Goal: Task Accomplishment & Management: Manage account settings

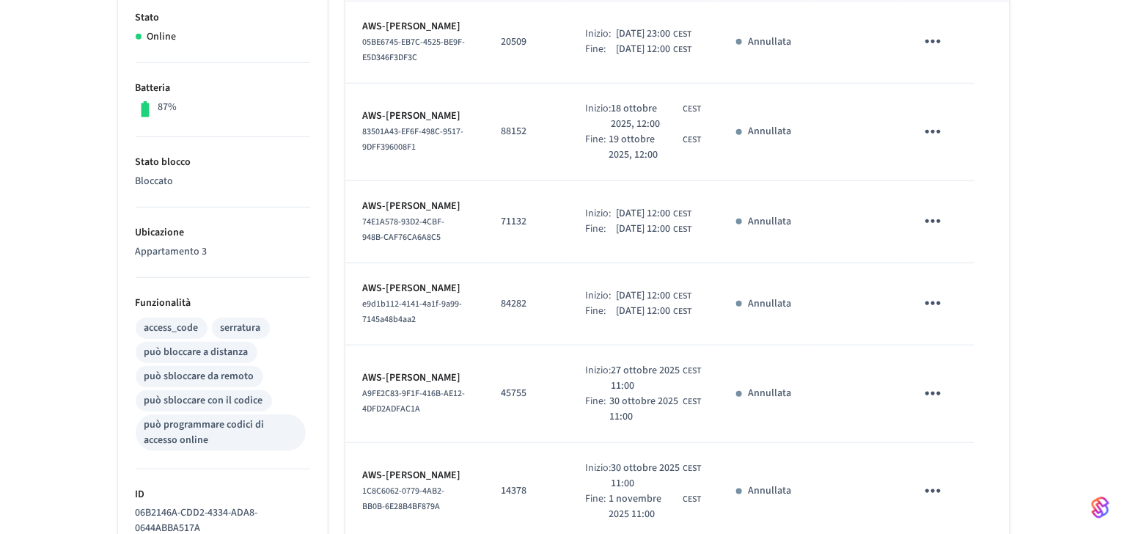
scroll to position [78, 0]
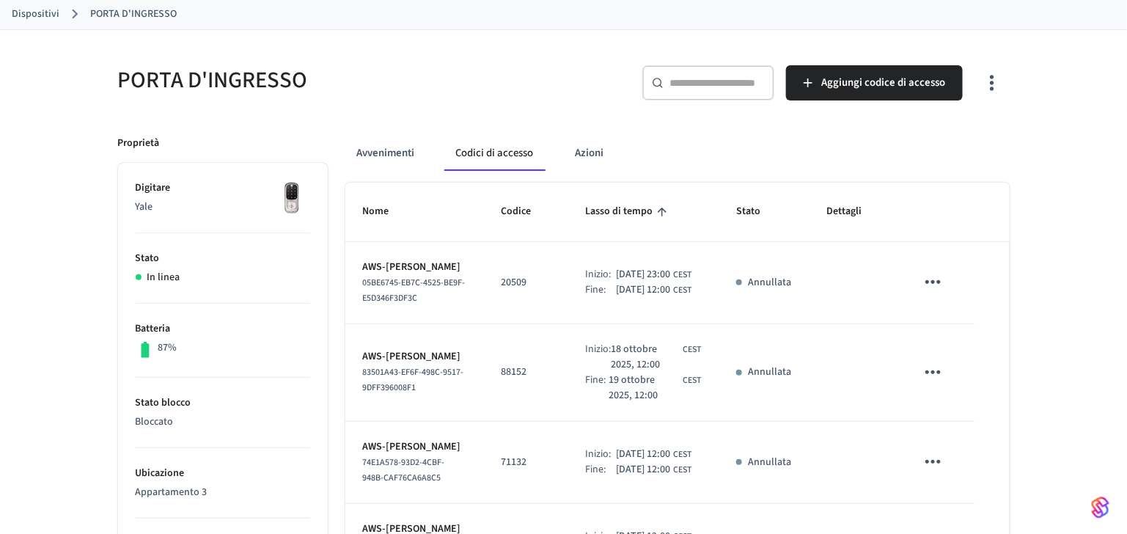
click at [938, 279] on icon "tavolo appiccicoso" at bounding box center [933, 282] width 23 height 23
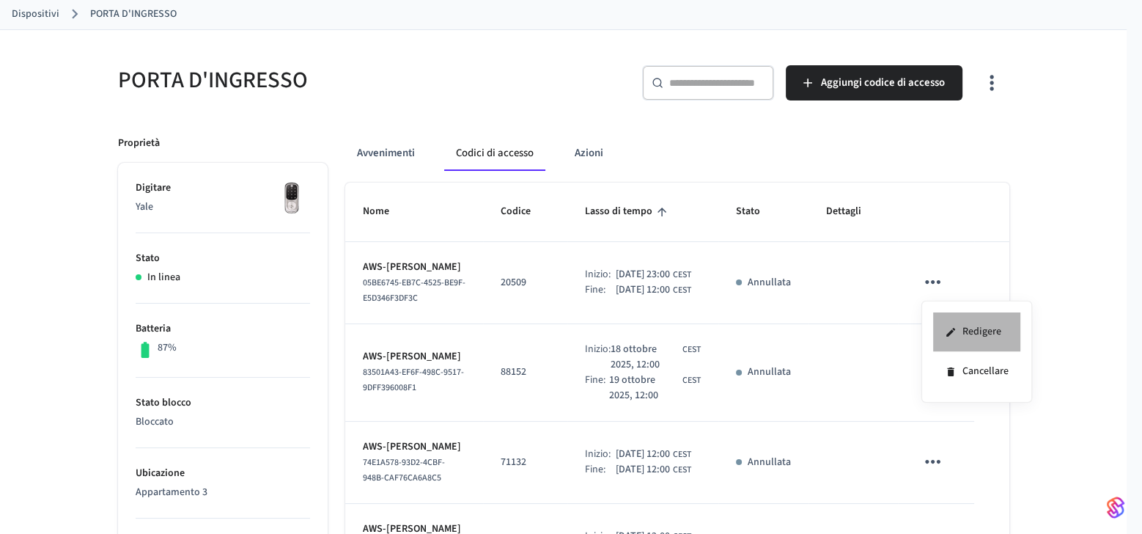
click at [948, 318] on li "Redigere" at bounding box center [976, 332] width 87 height 40
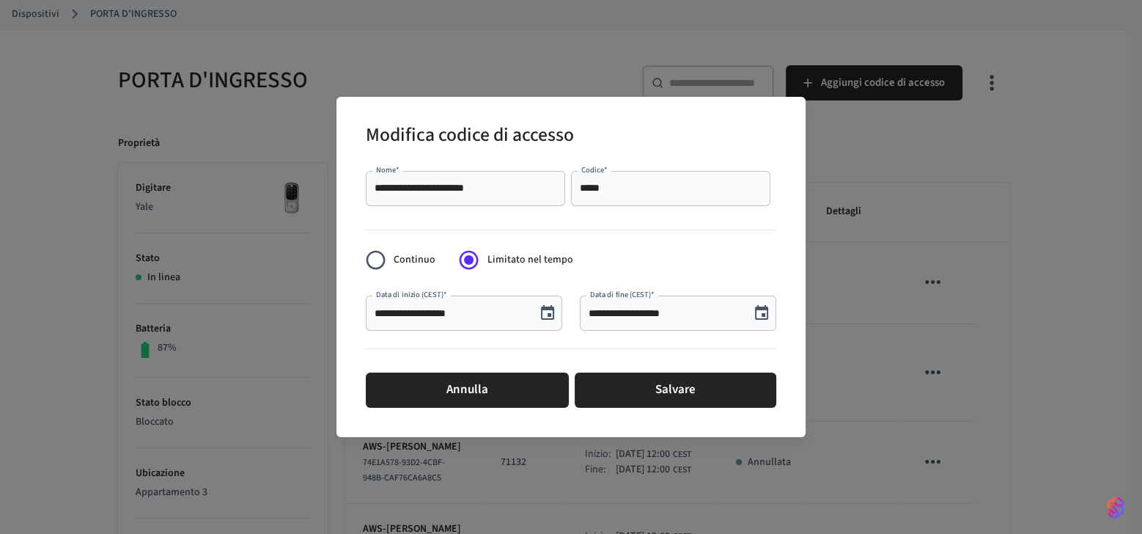
click at [818, 207] on div "**********" at bounding box center [571, 267] width 1142 height 534
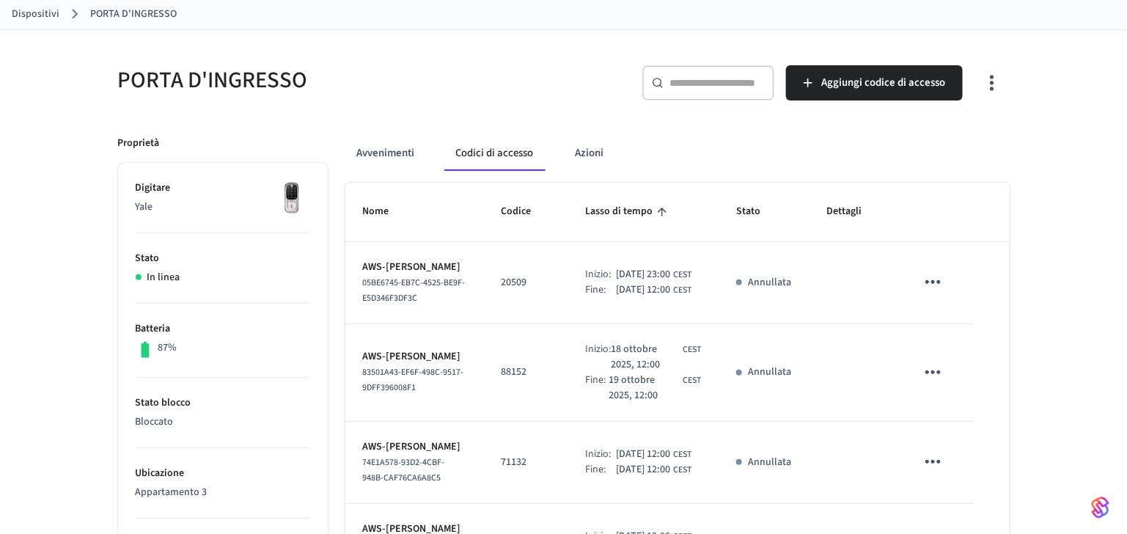
click at [42, 15] on link "Dispositivi" at bounding box center [36, 14] width 48 height 15
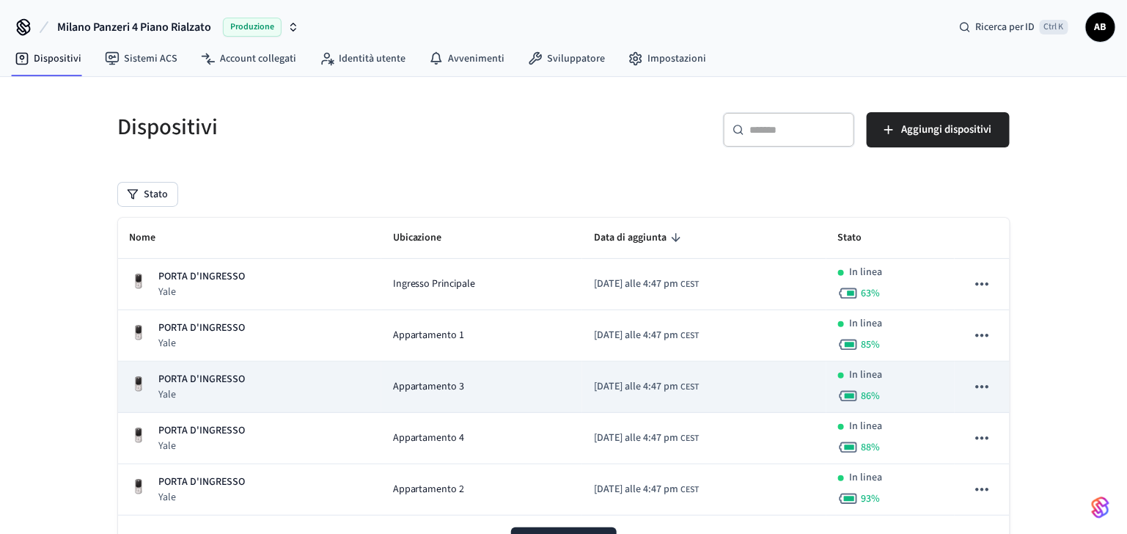
click at [193, 379] on p "PORTA D'INGRESSO" at bounding box center [202, 379] width 87 height 15
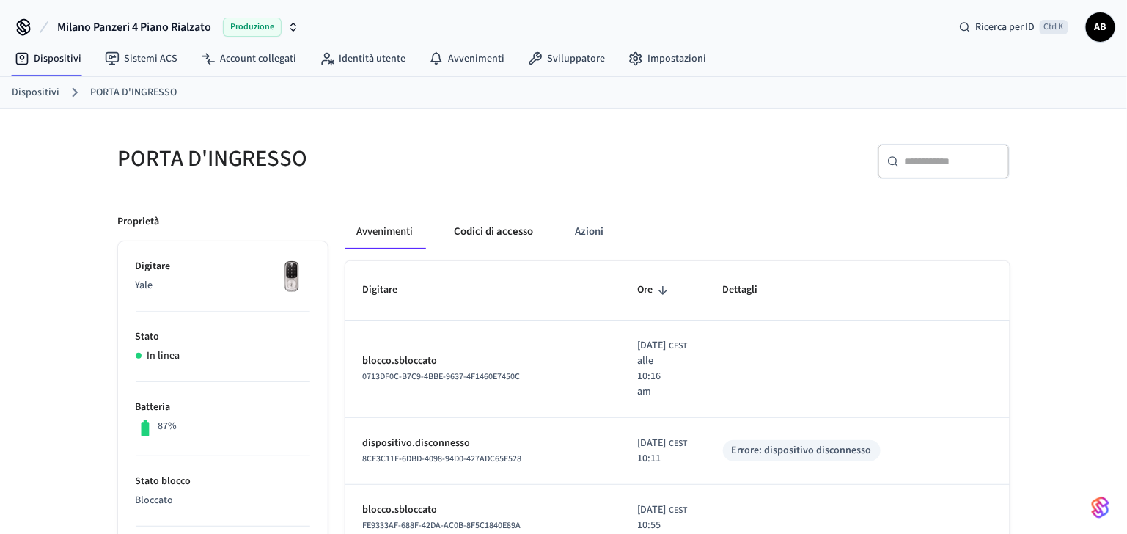
click at [515, 232] on button "Codici di accesso" at bounding box center [494, 231] width 103 height 35
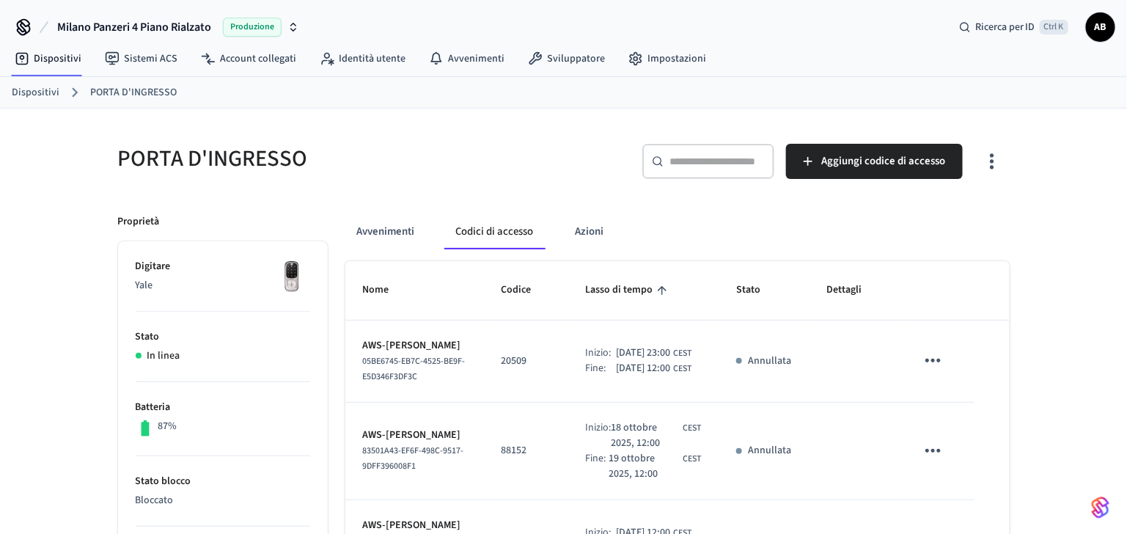
click at [921, 359] on button "tavolo appiccicoso" at bounding box center [933, 360] width 34 height 34
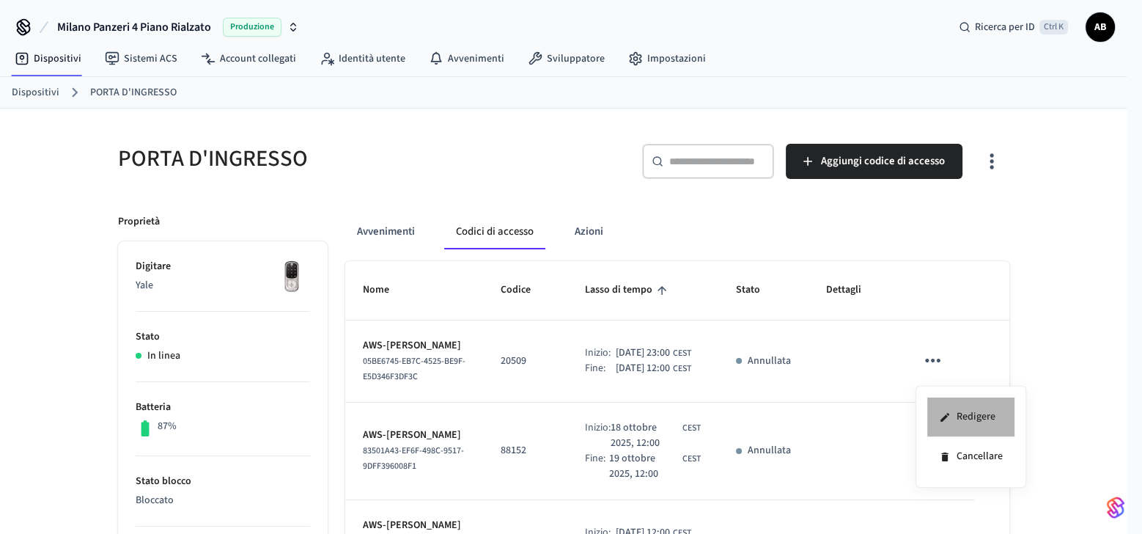
click at [952, 408] on li "Redigere" at bounding box center [971, 417] width 87 height 40
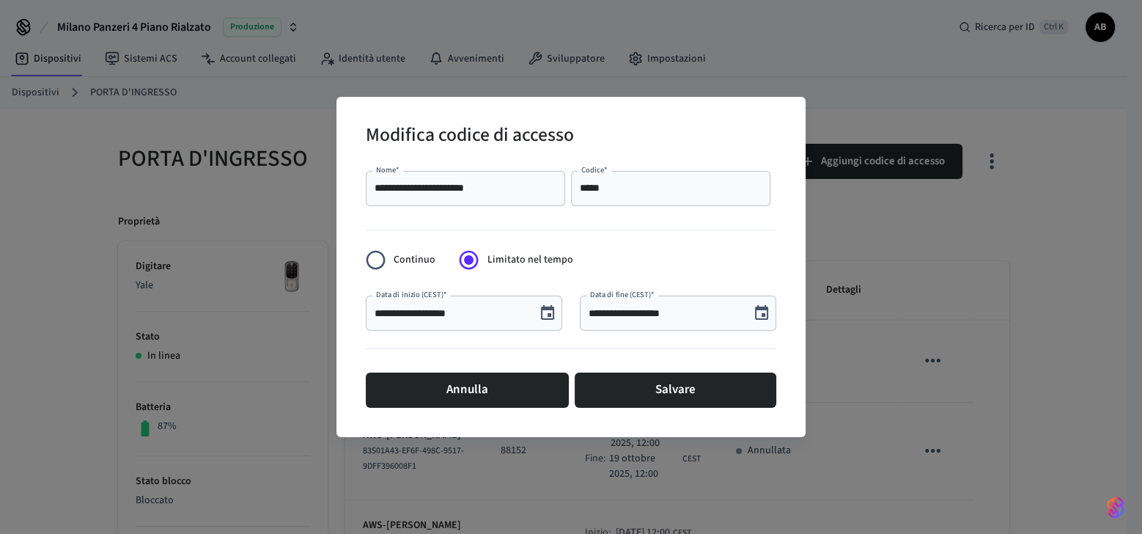
click at [551, 315] on icon "Scegli la data, la data selezionata è il 10 ottobre 2025" at bounding box center [547, 312] width 13 height 15
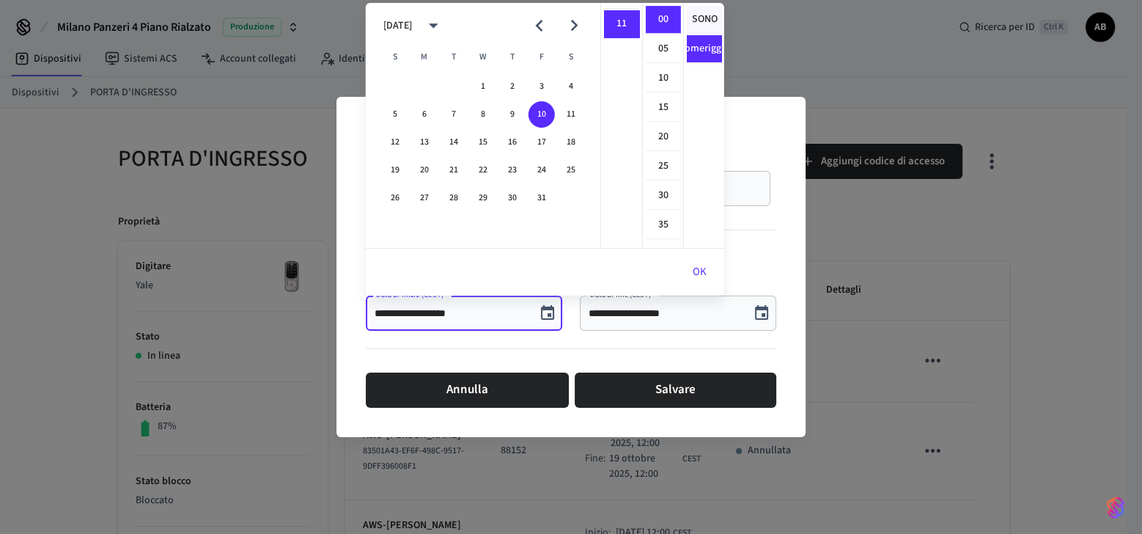
click at [696, 21] on font "SONO" at bounding box center [704, 19] width 26 height 15
type input "**********"
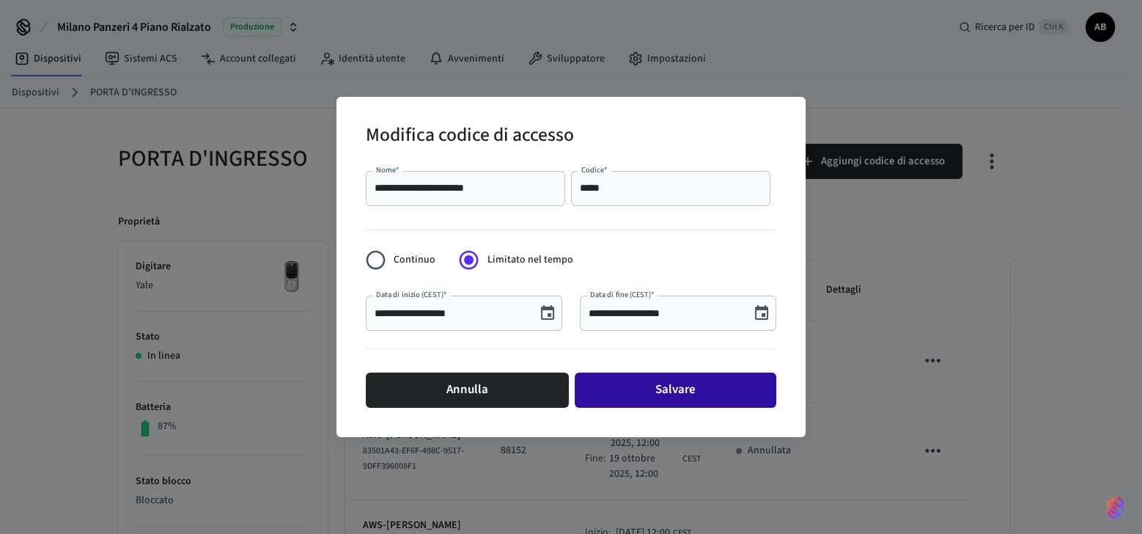
click at [680, 383] on font "Salvare" at bounding box center [676, 390] width 40 height 22
